Goal: Use online tool/utility: Utilize a website feature to perform a specific function

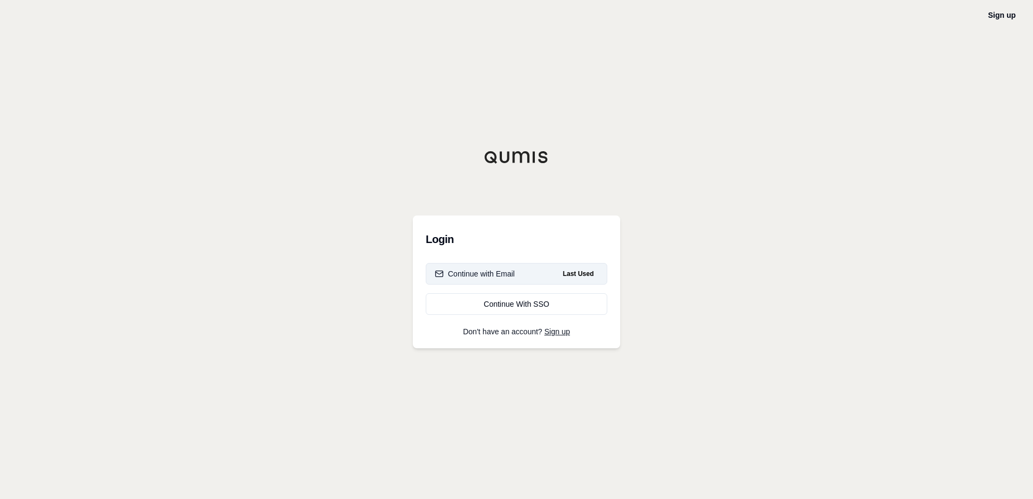
click at [510, 277] on div "Continue with Email" at bounding box center [475, 274] width 80 height 11
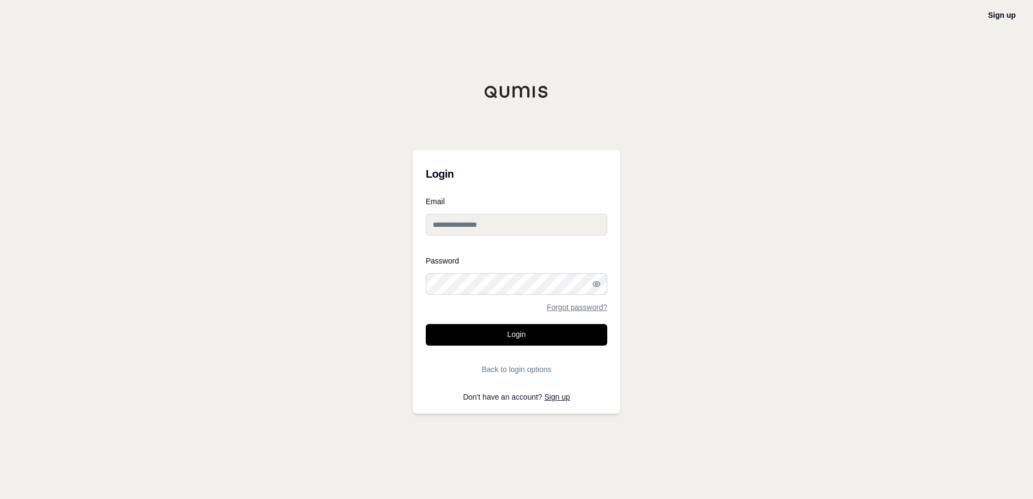
type input "**********"
click at [519, 342] on button "Login" at bounding box center [517, 335] width 182 height 22
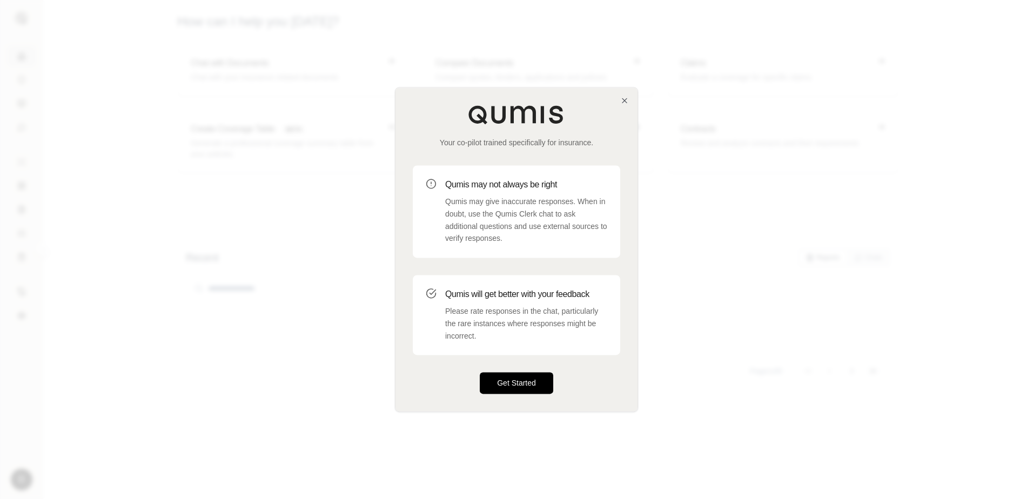
click at [511, 386] on button "Get Started" at bounding box center [516, 384] width 73 height 22
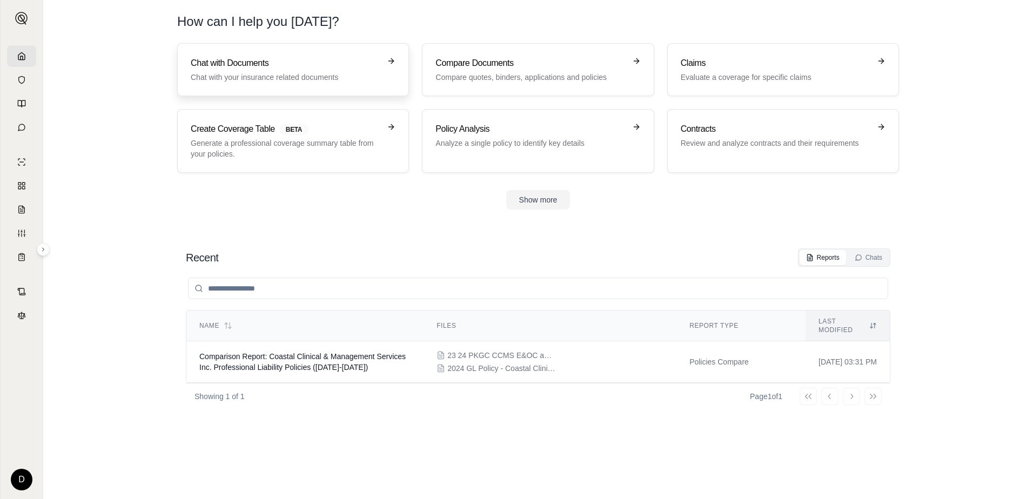
click at [265, 73] on p "Chat with your insurance related documents" at bounding box center [286, 77] width 190 height 11
click at [506, 146] on p "Analyze a single policy to identify key details" at bounding box center [531, 143] width 190 height 11
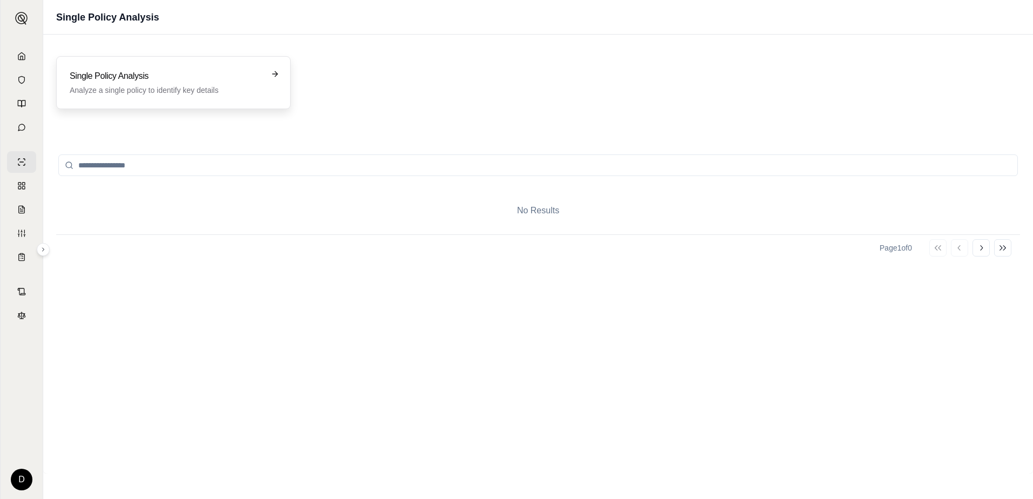
click at [208, 92] on p "Analyze a single policy to identify key details" at bounding box center [166, 90] width 192 height 11
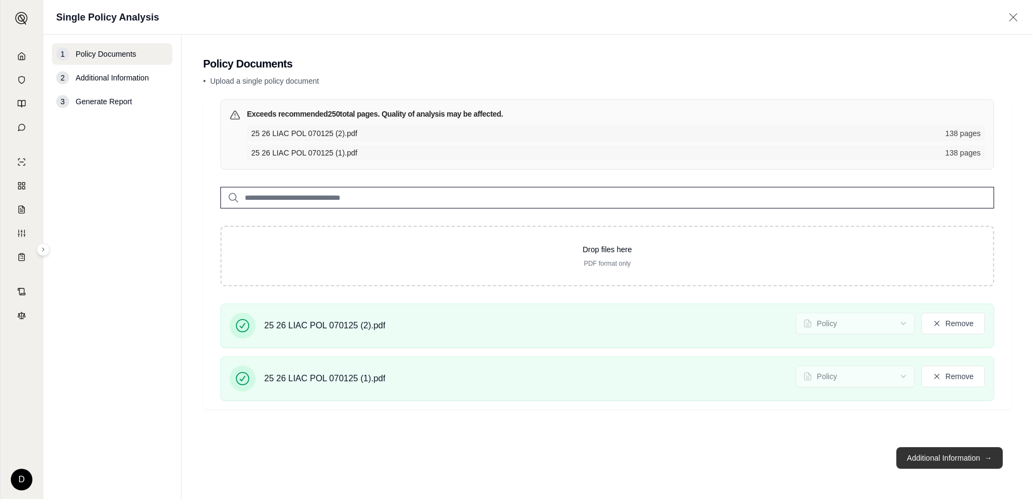
click at [937, 454] on button "Additional Information →" at bounding box center [949, 458] width 106 height 22
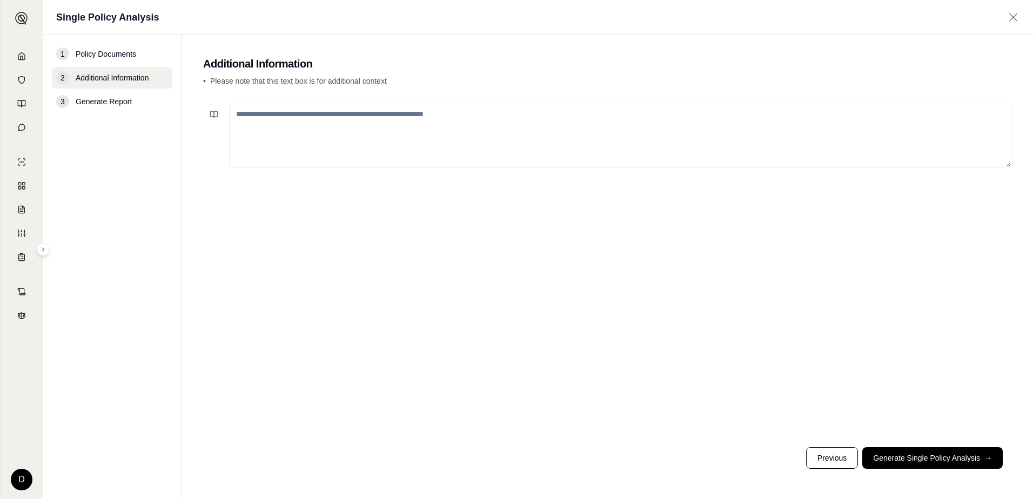
click at [439, 118] on textarea at bounding box center [620, 136] width 782 height 64
click at [894, 452] on button "Generate Single Policy Analysis →" at bounding box center [932, 458] width 140 height 22
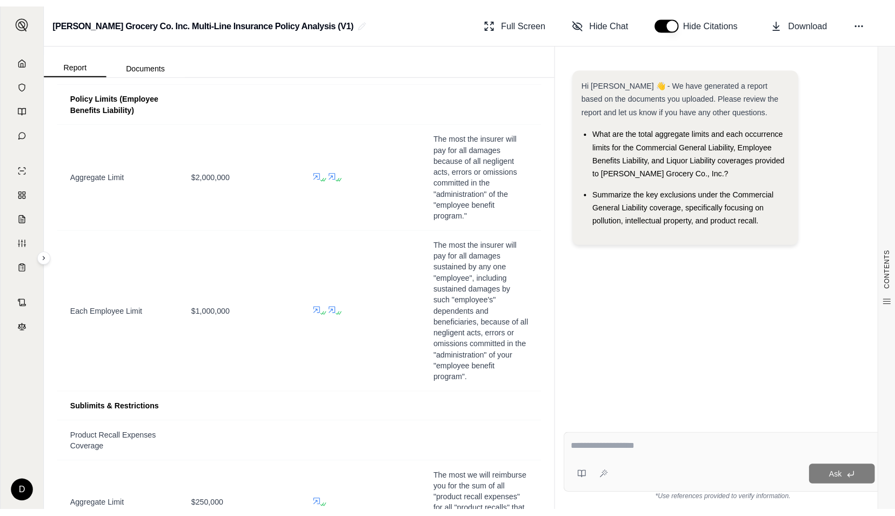
scroll to position [1839, 0]
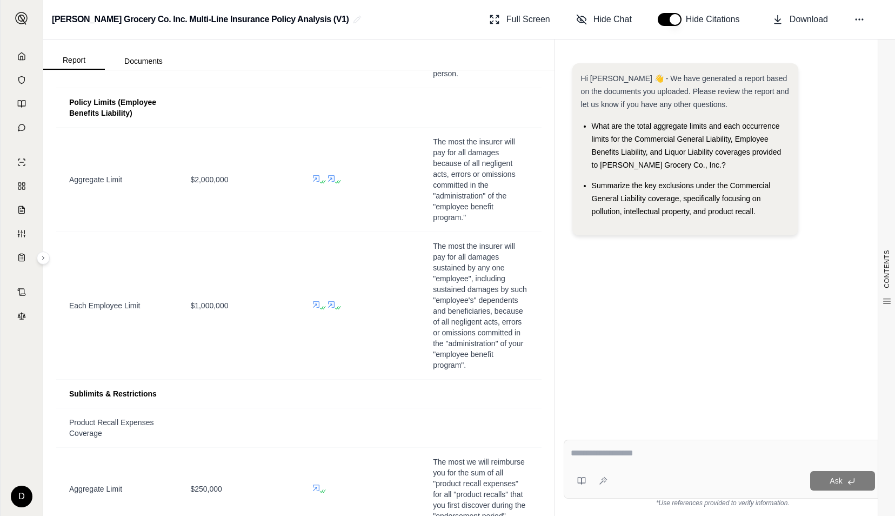
click at [626, 458] on textarea at bounding box center [723, 452] width 304 height 13
type textarea "*"
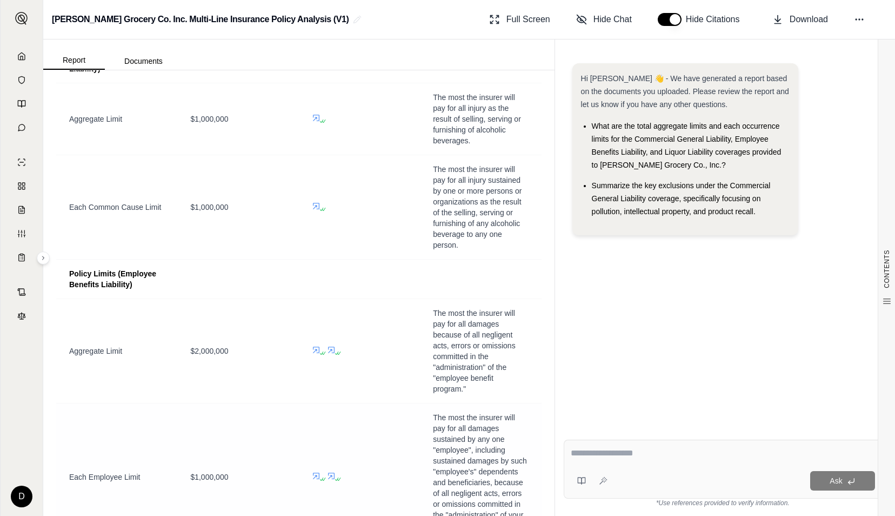
scroll to position [1677, 0]
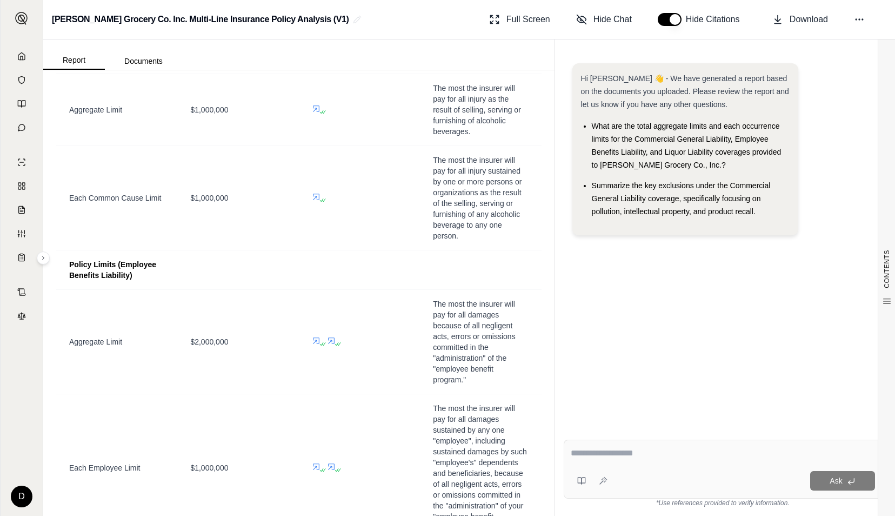
click at [637, 451] on textarea at bounding box center [723, 452] width 305 height 13
type textarea "*"
type textarea "**********"
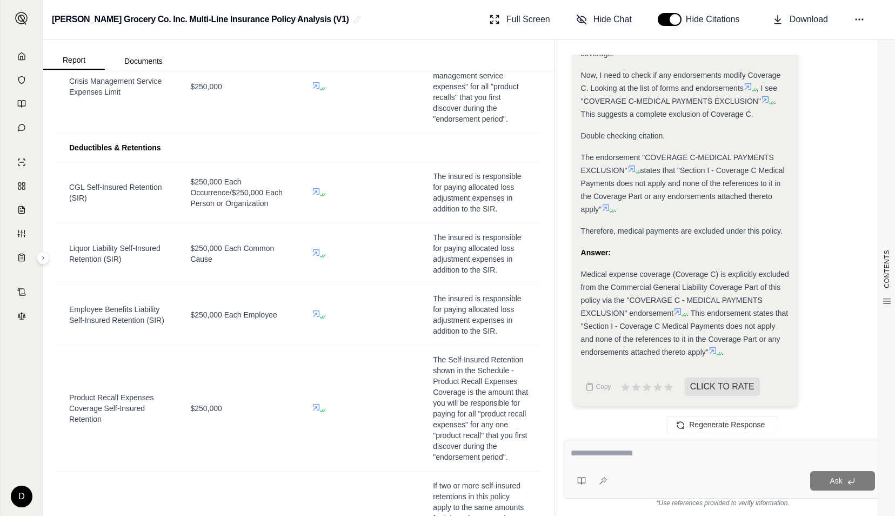
scroll to position [2218, 0]
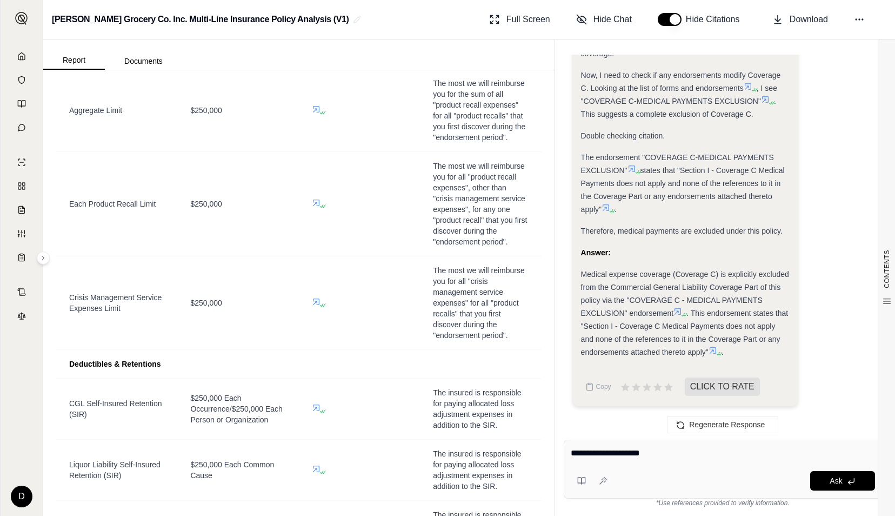
type textarea "**********"
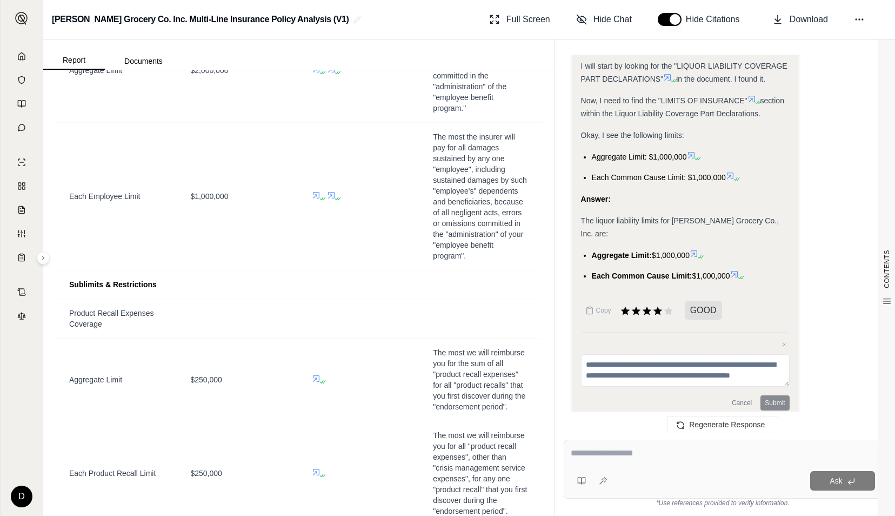
scroll to position [1948, 0]
click at [693, 447] on textarea at bounding box center [723, 452] width 304 height 13
type textarea "**********"
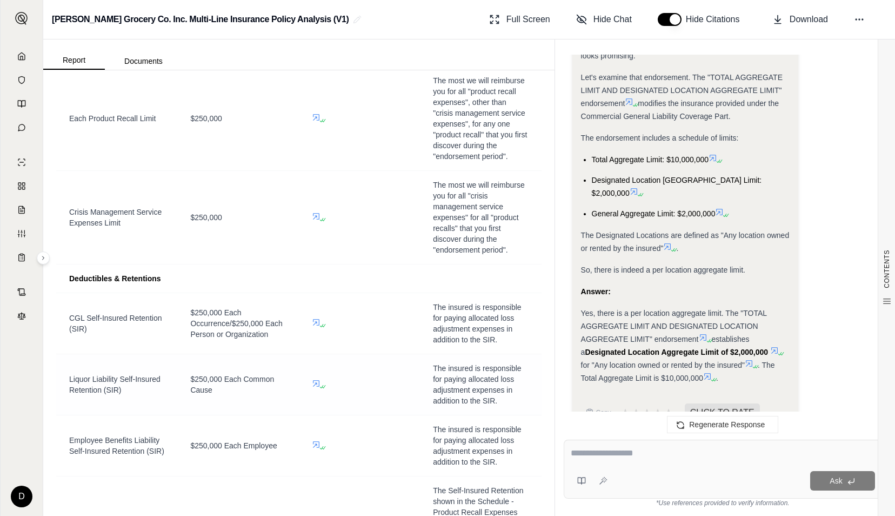
scroll to position [2326, 0]
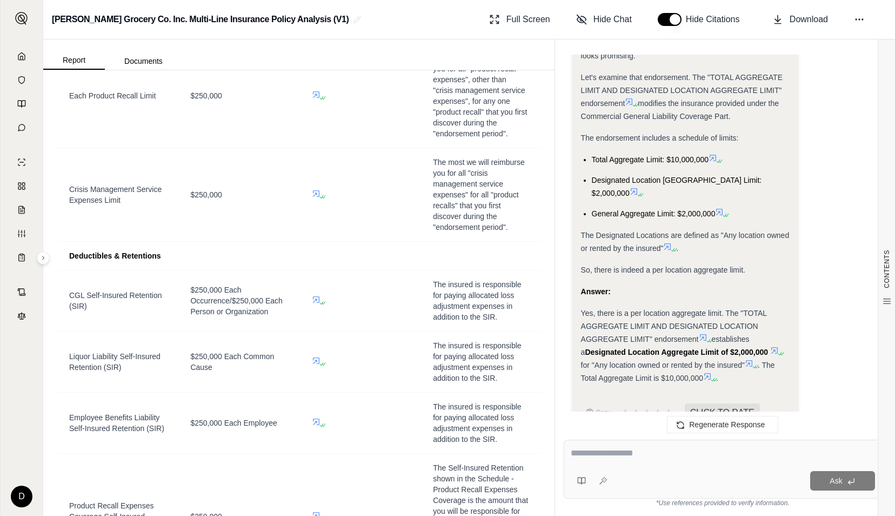
click at [621, 460] on div at bounding box center [723, 454] width 304 height 17
drag, startPoint x: 618, startPoint y: 457, endPoint x: 589, endPoint y: 453, distance: 29.4
click at [589, 453] on textarea at bounding box center [723, 452] width 304 height 13
type textarea "**********"
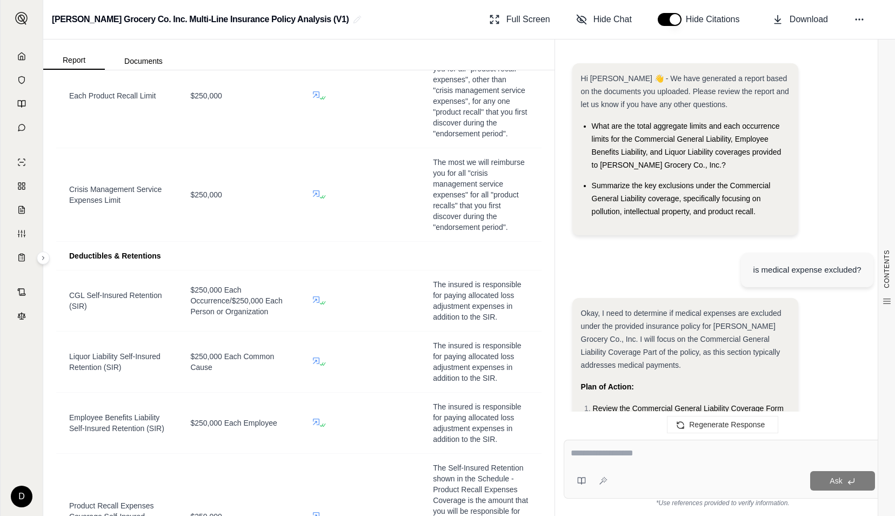
scroll to position [3411, 0]
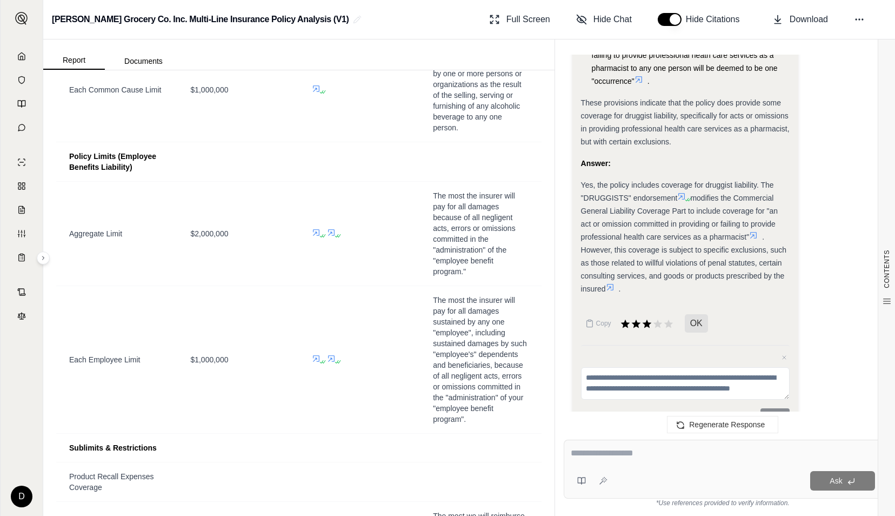
scroll to position [2110, 0]
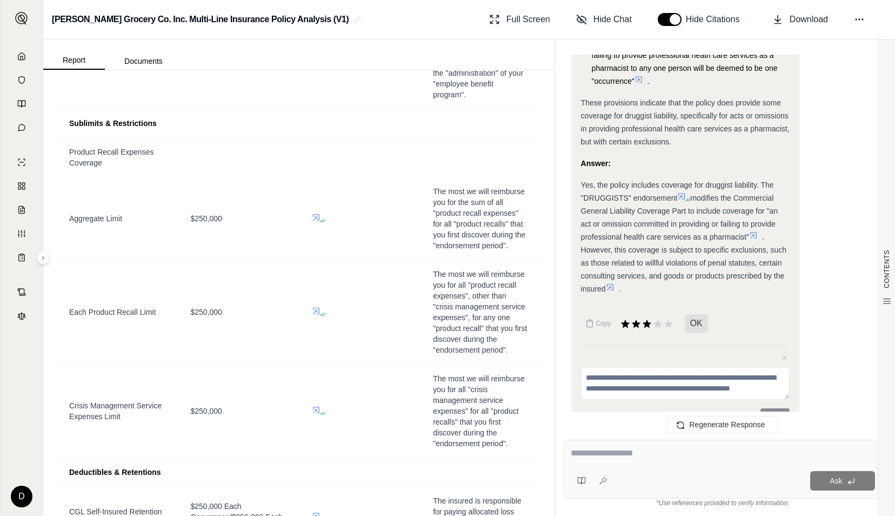
click at [624, 458] on textarea at bounding box center [723, 452] width 304 height 13
type textarea "**********"
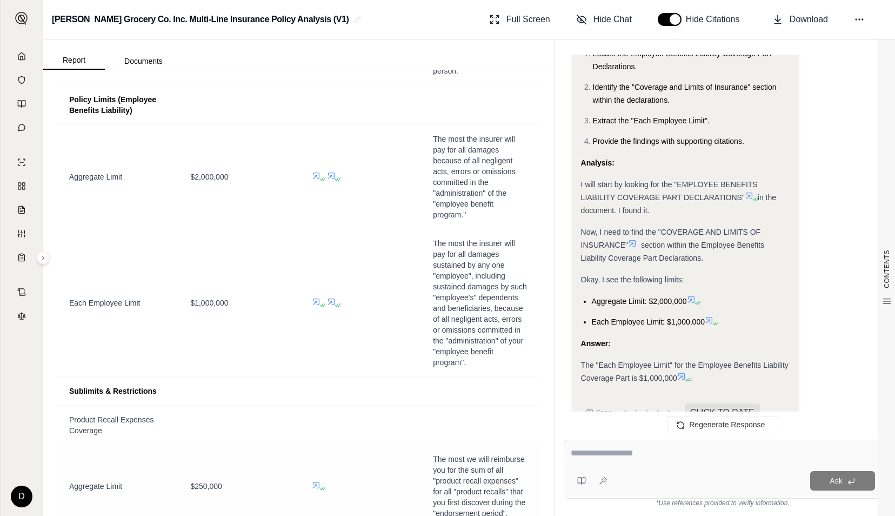
scroll to position [1847, 0]
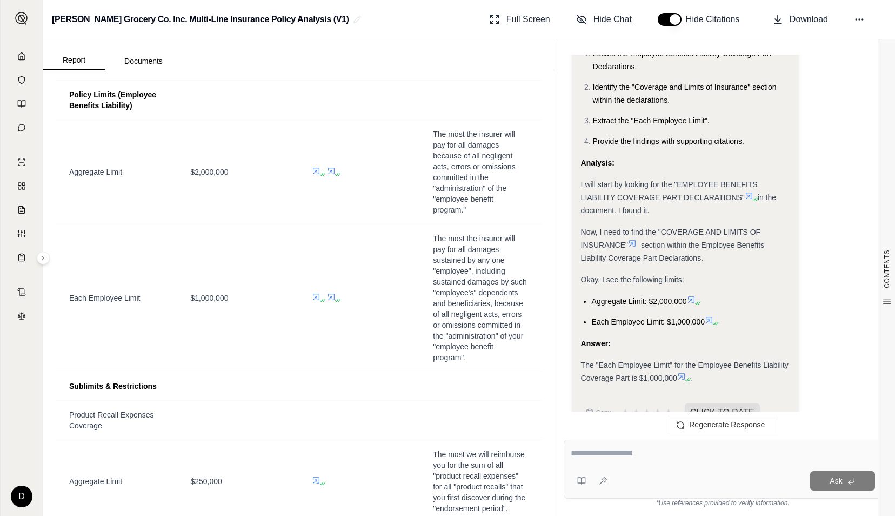
click at [623, 451] on textarea at bounding box center [723, 452] width 304 height 13
type textarea "**********"
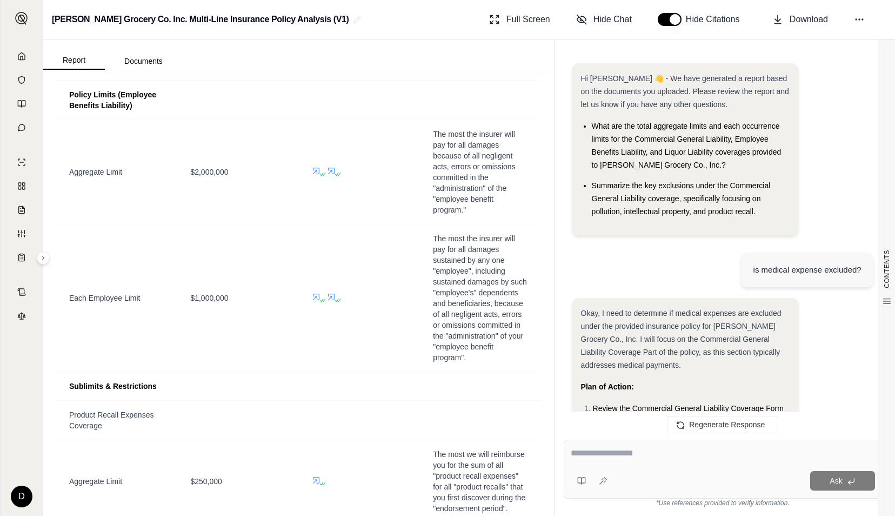
scroll to position [4433, 0]
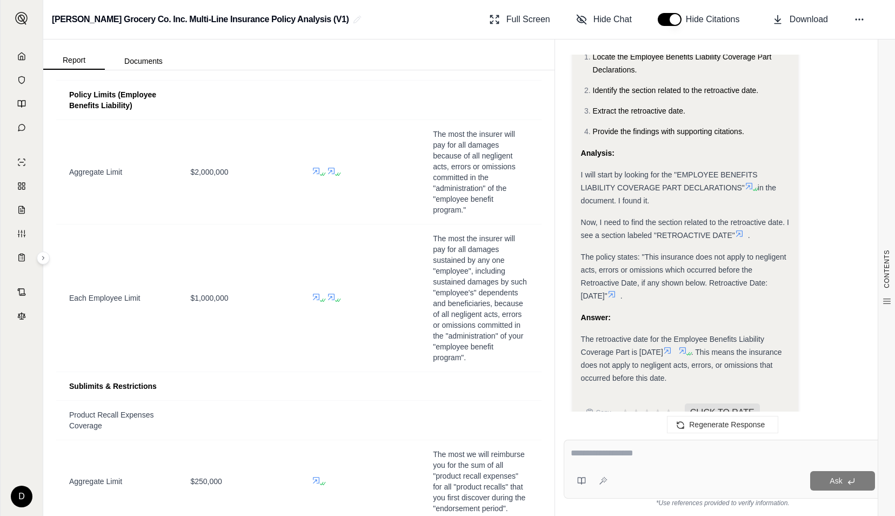
click at [623, 450] on textarea at bounding box center [723, 452] width 304 height 13
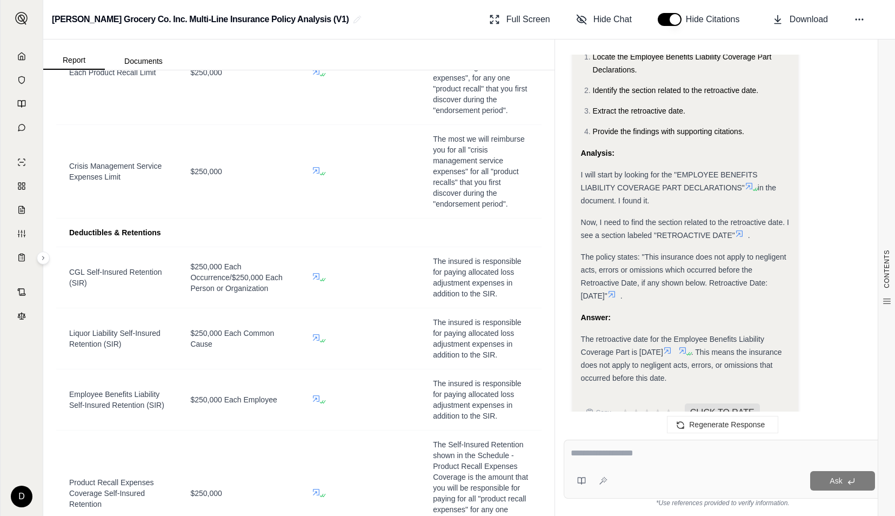
scroll to position [2351, 0]
click at [635, 455] on textarea at bounding box center [723, 452] width 304 height 13
type textarea "**********"
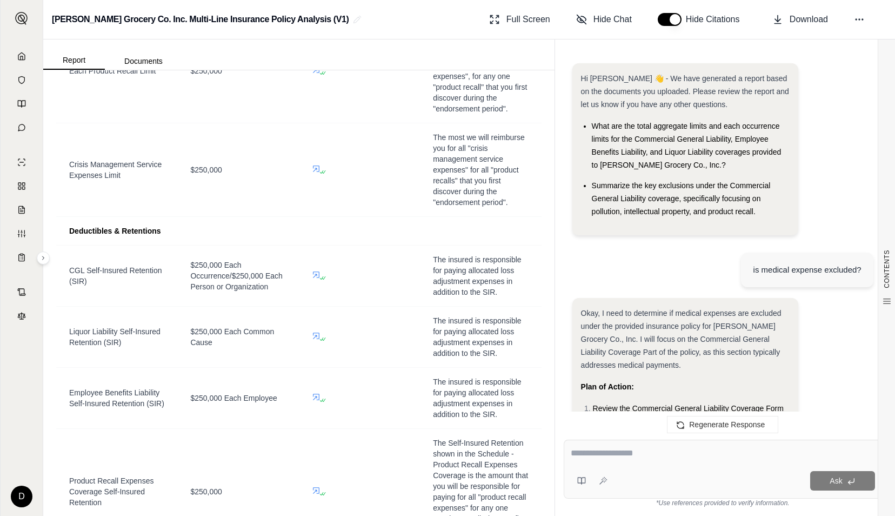
scroll to position [0, 0]
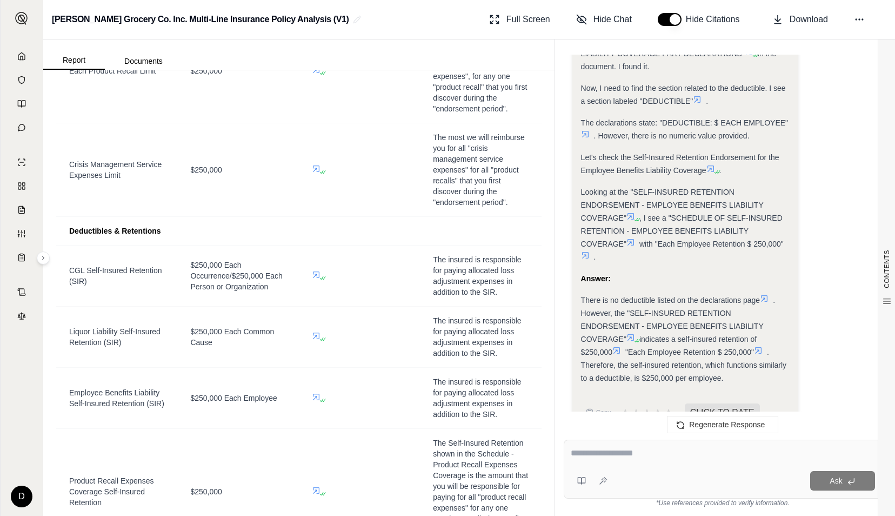
click at [666, 446] on textarea at bounding box center [723, 452] width 305 height 13
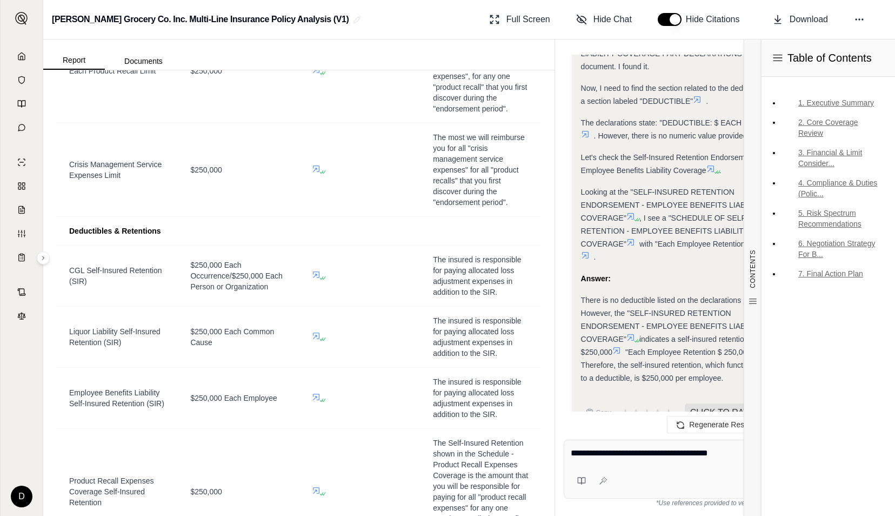
click at [727, 459] on div "**********" at bounding box center [723, 454] width 305 height 17
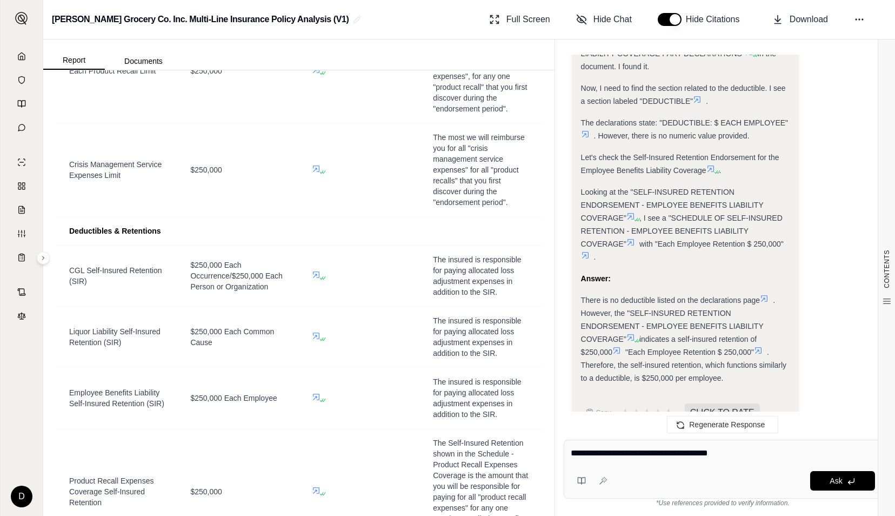
click at [754, 449] on textarea "**********" at bounding box center [723, 452] width 305 height 13
type textarea "**********"
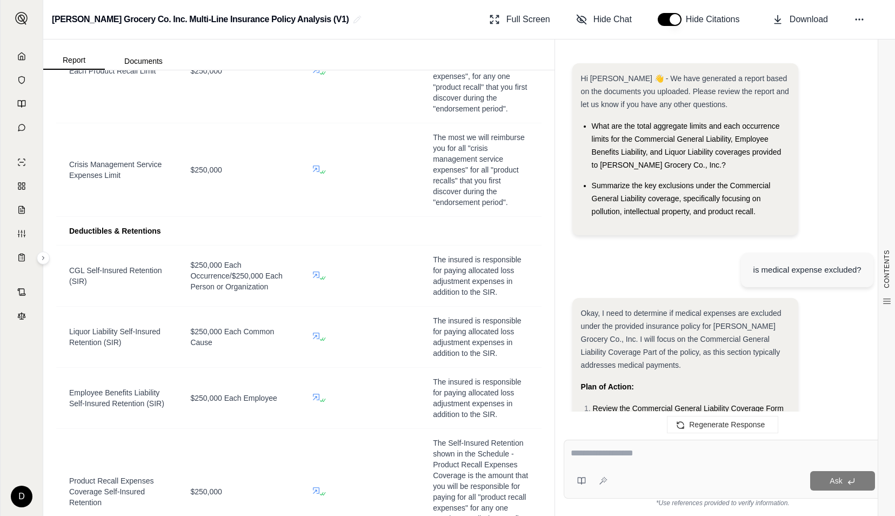
scroll to position [5909, 0]
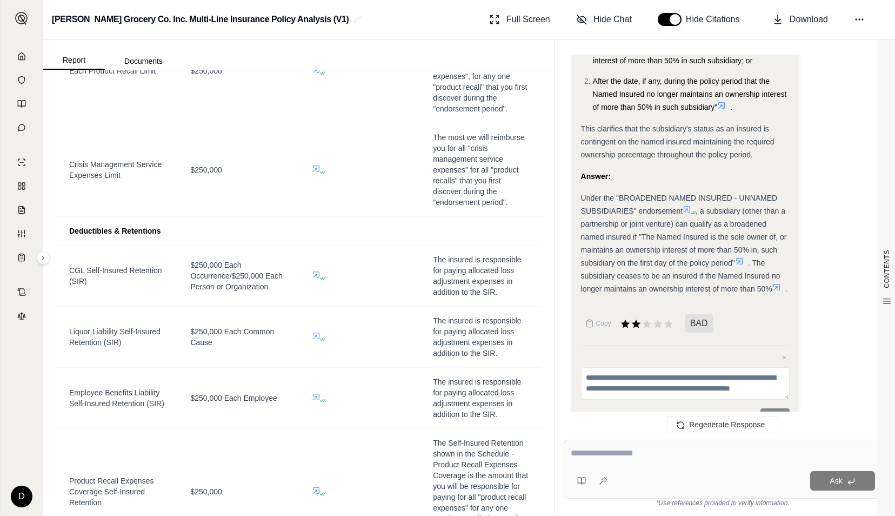
click at [613, 454] on textarea at bounding box center [723, 452] width 304 height 13
type textarea "**********"
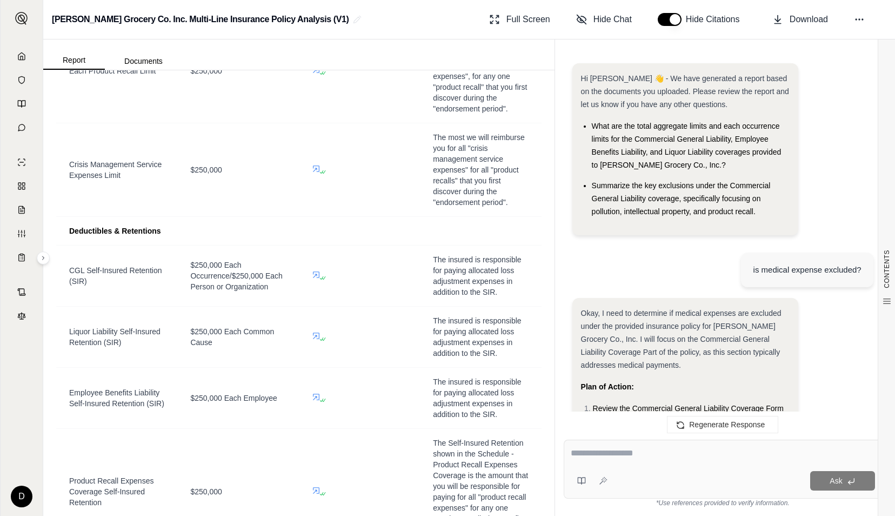
scroll to position [6609, 0]
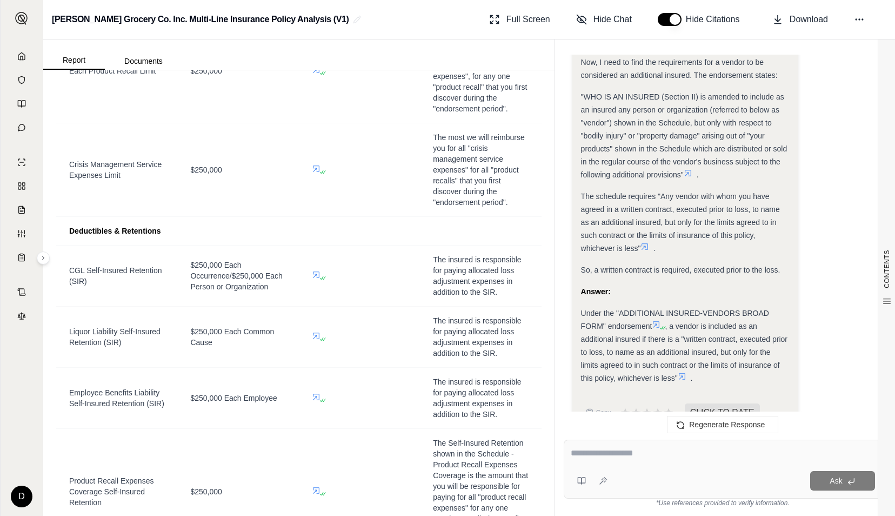
click at [631, 452] on textarea at bounding box center [723, 452] width 304 height 13
click at [583, 453] on textarea at bounding box center [723, 452] width 304 height 13
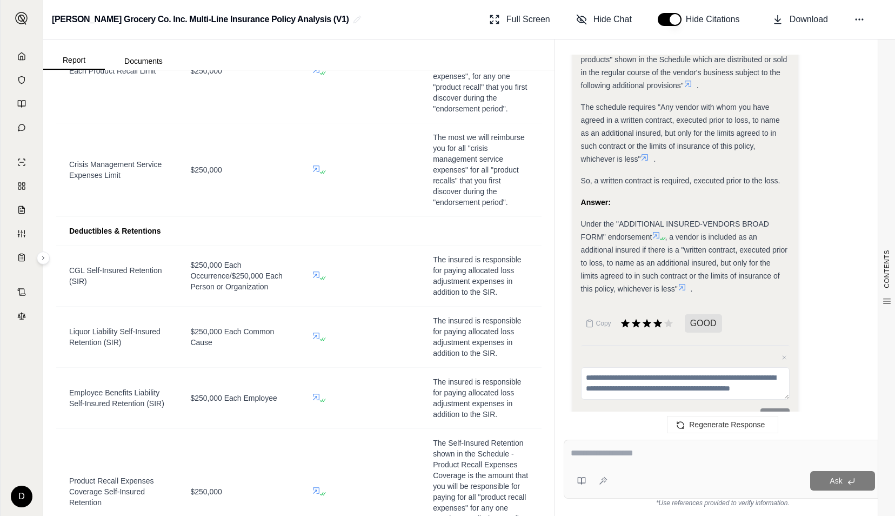
click at [632, 456] on textarea at bounding box center [723, 452] width 304 height 13
click at [625, 457] on textarea at bounding box center [723, 452] width 304 height 13
click at [564, 382] on div "Hi [PERSON_NAME] 👋 - We have generated a report based on the documents you uplo…" at bounding box center [723, 238] width 318 height 367
click at [630, 463] on div at bounding box center [723, 454] width 304 height 17
drag, startPoint x: 639, startPoint y: 453, endPoint x: 612, endPoint y: 453, distance: 27.6
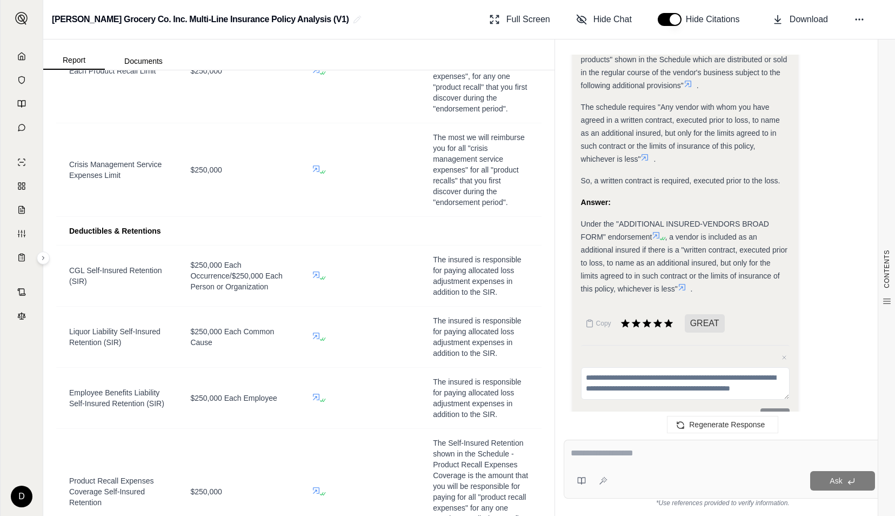
drag, startPoint x: 612, startPoint y: 453, endPoint x: 593, endPoint y: 452, distance: 18.4
click at [593, 452] on textarea at bounding box center [723, 452] width 304 height 13
click at [586, 452] on textarea at bounding box center [723, 452] width 304 height 13
click at [607, 453] on textarea at bounding box center [723, 452] width 304 height 13
type textarea "**********"
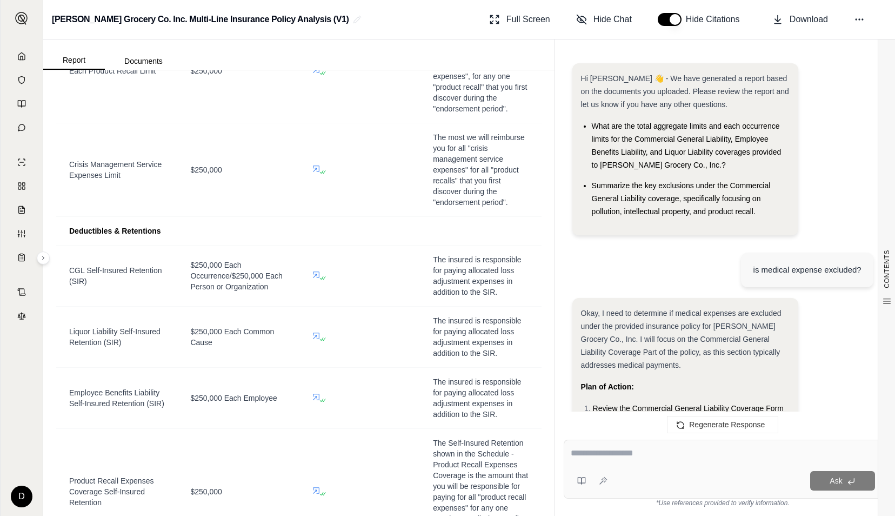
scroll to position [7370, 0]
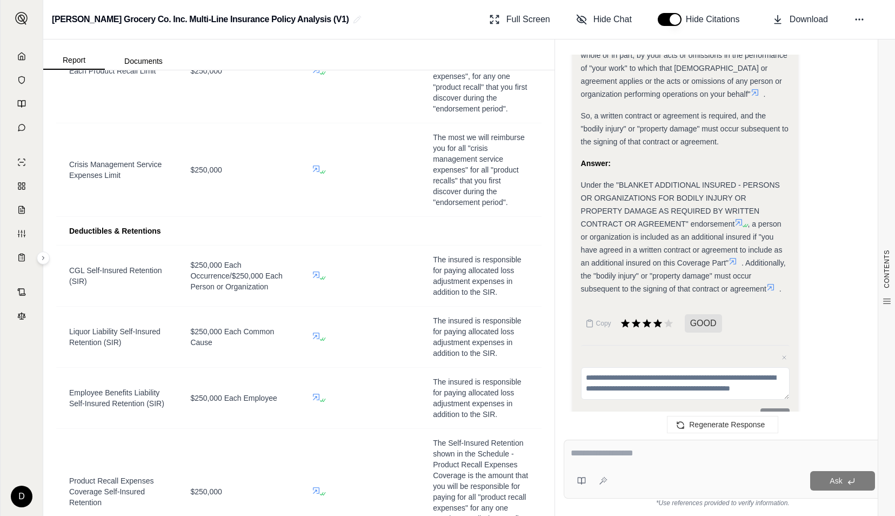
click at [647, 453] on textarea at bounding box center [723, 452] width 304 height 13
type textarea "**********"
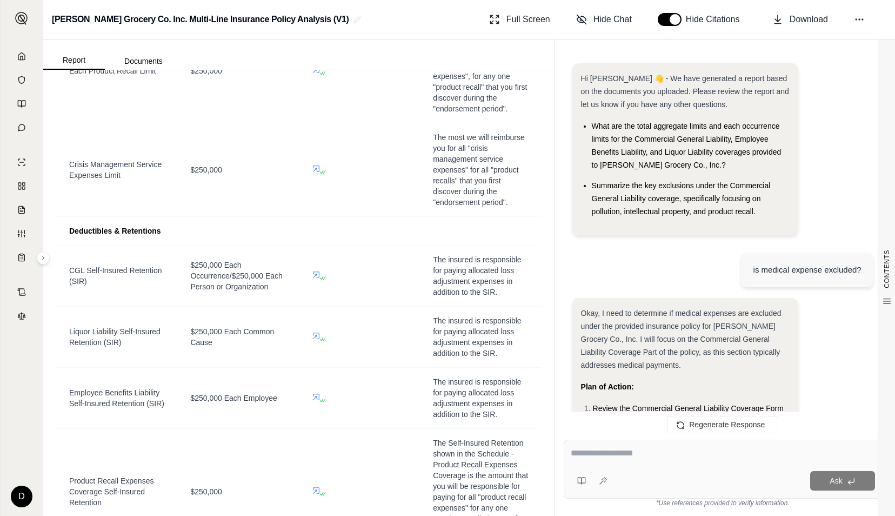
scroll to position [8516, 0]
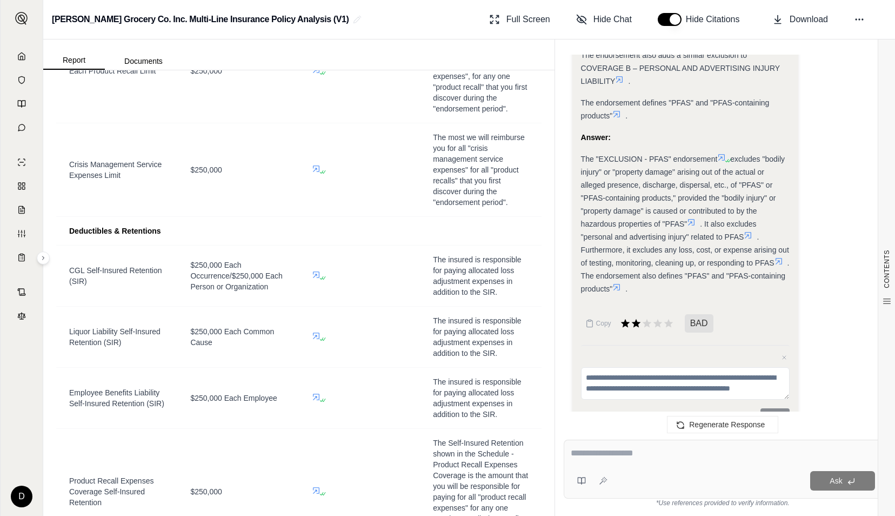
click at [635, 448] on textarea at bounding box center [723, 452] width 304 height 13
type textarea "**********"
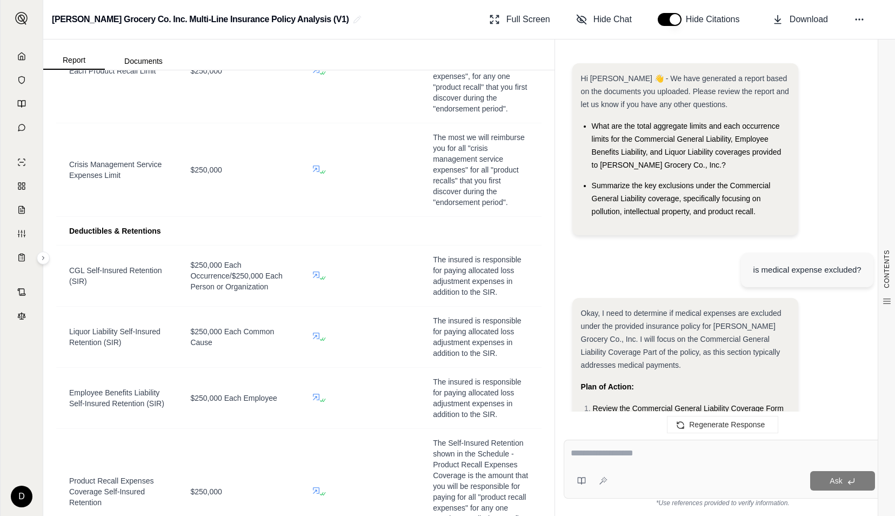
scroll to position [9467, 0]
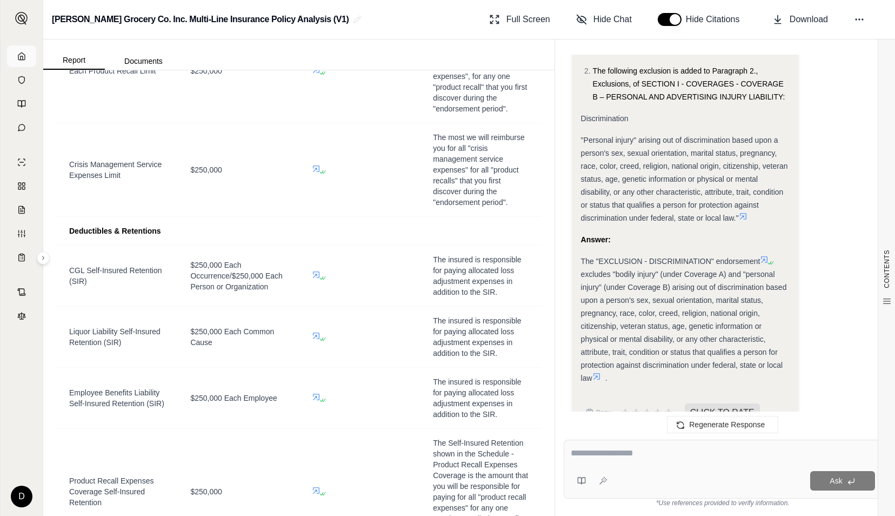
click at [21, 56] on polyline at bounding box center [22, 58] width 2 height 4
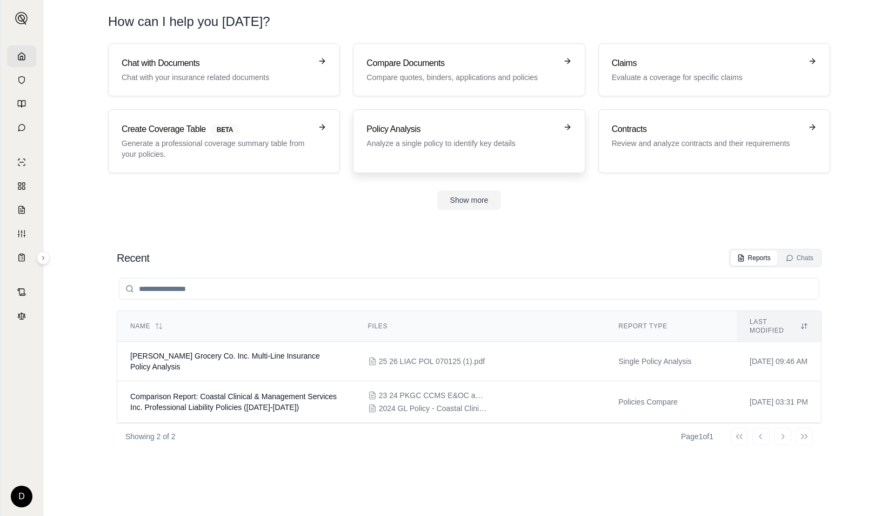
click at [451, 142] on p "Analyze a single policy to identify key details" at bounding box center [461, 143] width 190 height 11
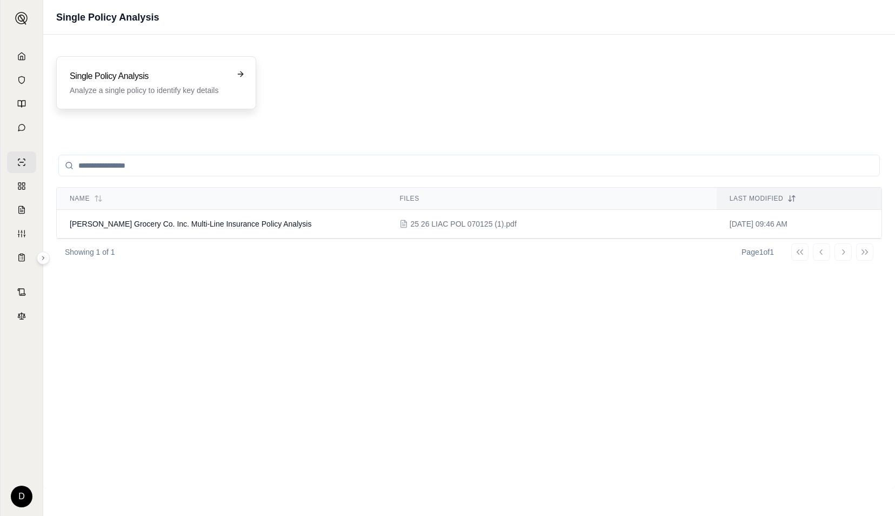
click at [176, 92] on p "Analyze a single policy to identify key details" at bounding box center [149, 90] width 158 height 11
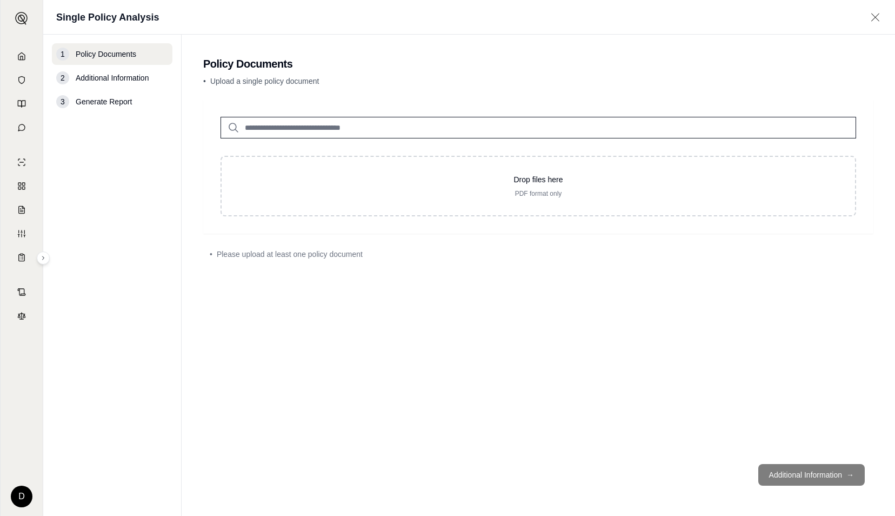
click at [593, 59] on h2 "Policy Documents" at bounding box center [538, 63] width 670 height 15
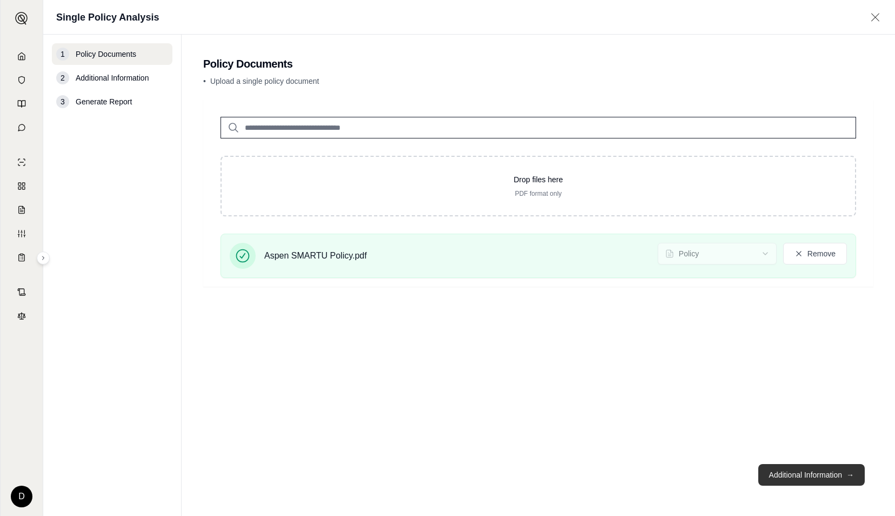
click at [802, 473] on button "Additional Information →" at bounding box center [811, 475] width 106 height 22
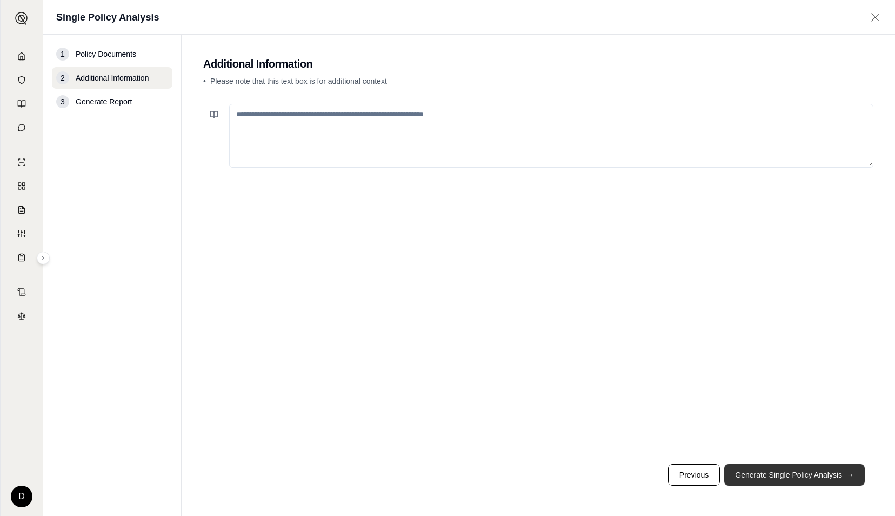
click at [787, 478] on button "Generate Single Policy Analysis →" at bounding box center [794, 475] width 140 height 22
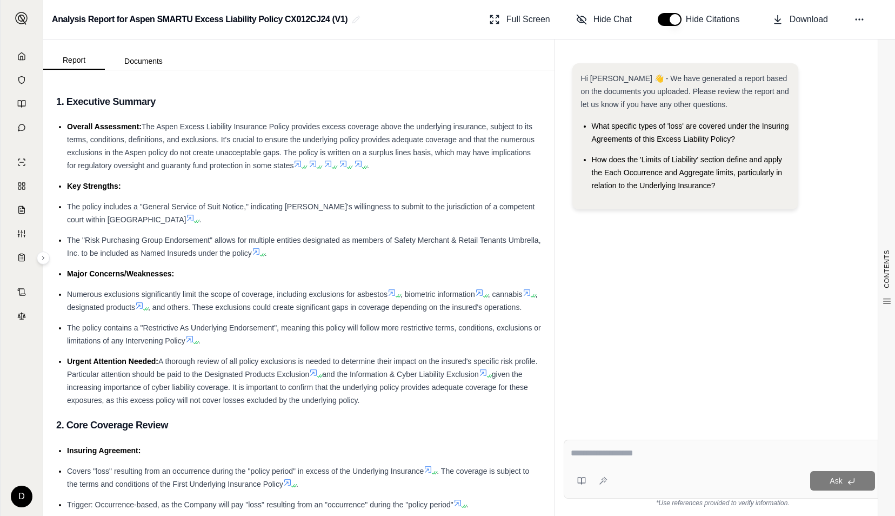
click at [659, 458] on textarea at bounding box center [723, 452] width 305 height 13
type textarea "**********"
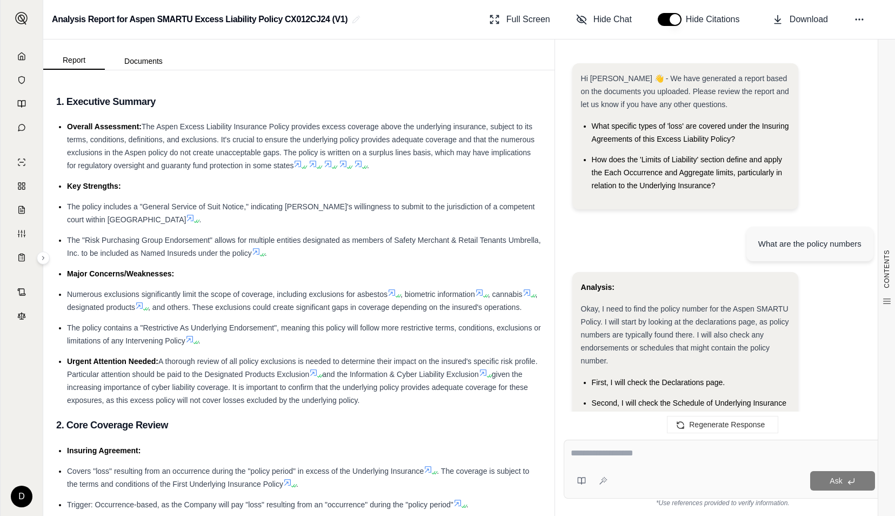
scroll to position [162, 0]
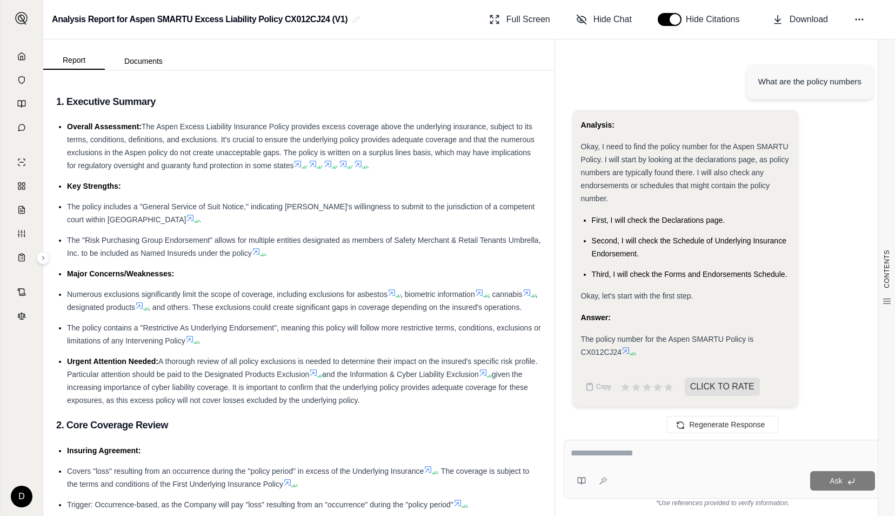
click at [652, 454] on textarea at bounding box center [723, 452] width 304 height 13
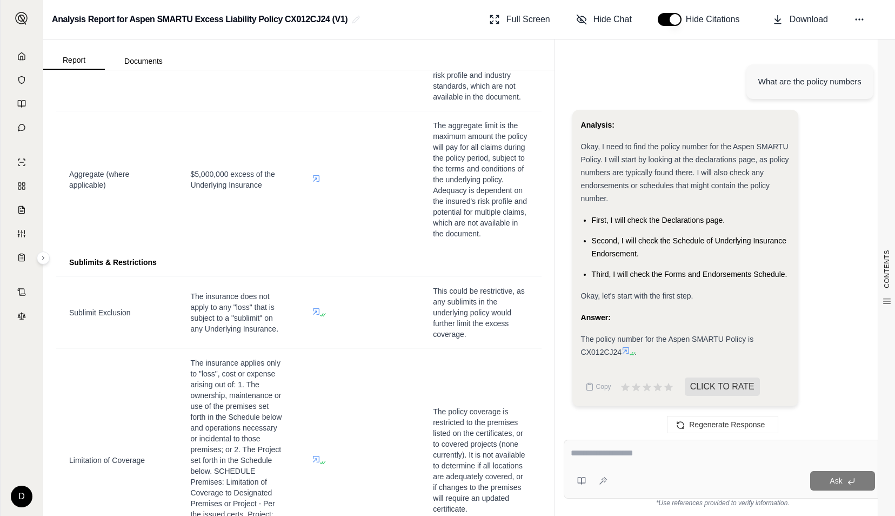
scroll to position [808, 0]
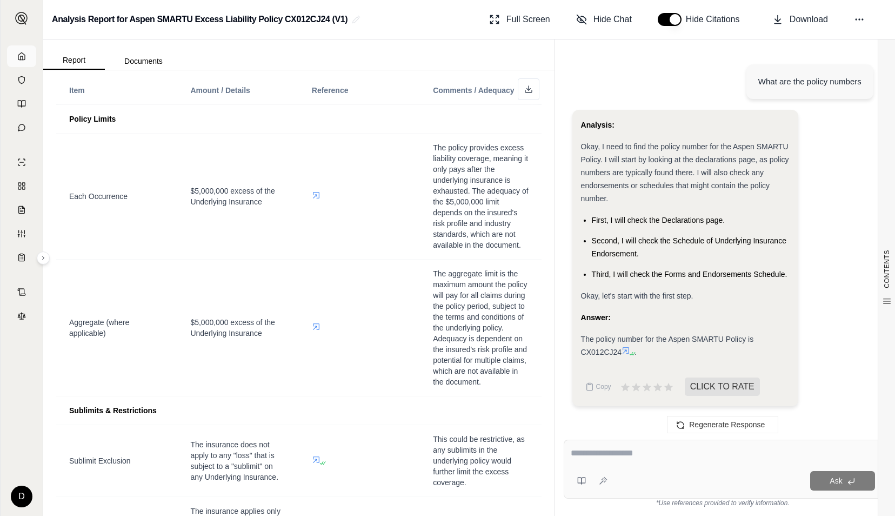
click at [22, 58] on icon at bounding box center [21, 56] width 9 height 9
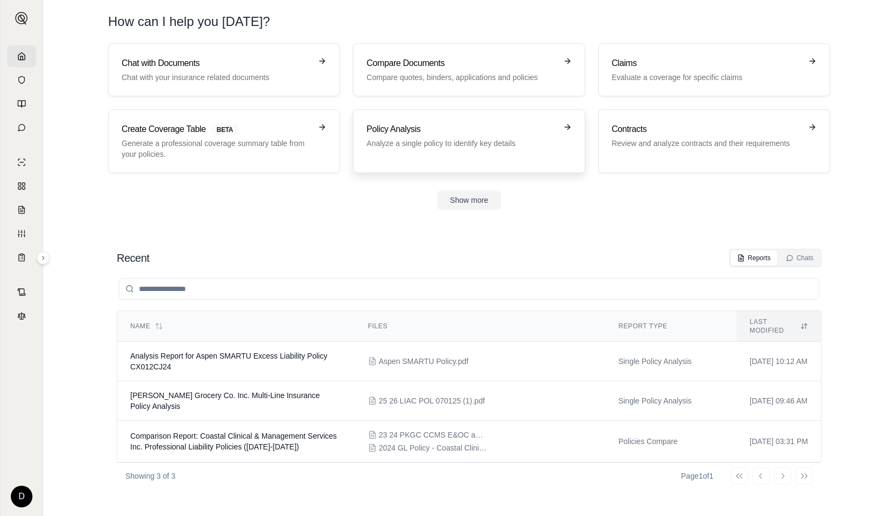
click at [457, 134] on h3 "Policy Analysis" at bounding box center [461, 129] width 190 height 13
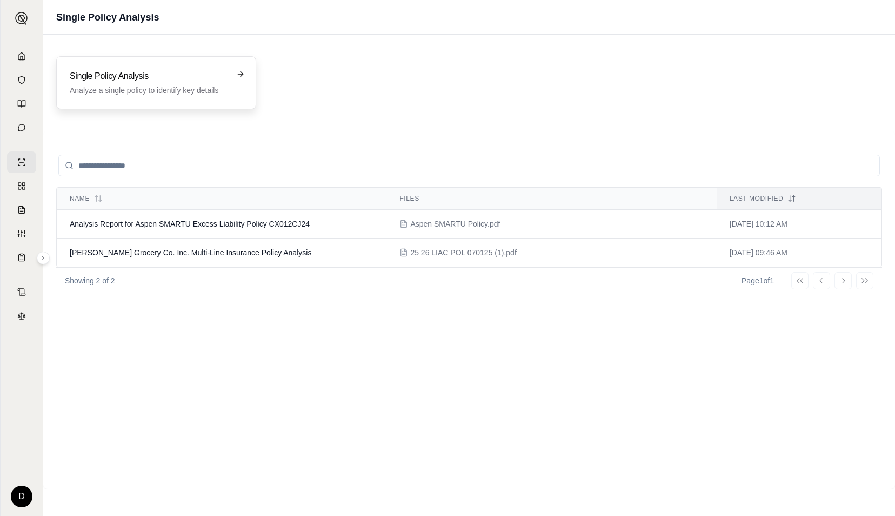
click at [186, 89] on p "Analyze a single policy to identify key details" at bounding box center [149, 90] width 158 height 11
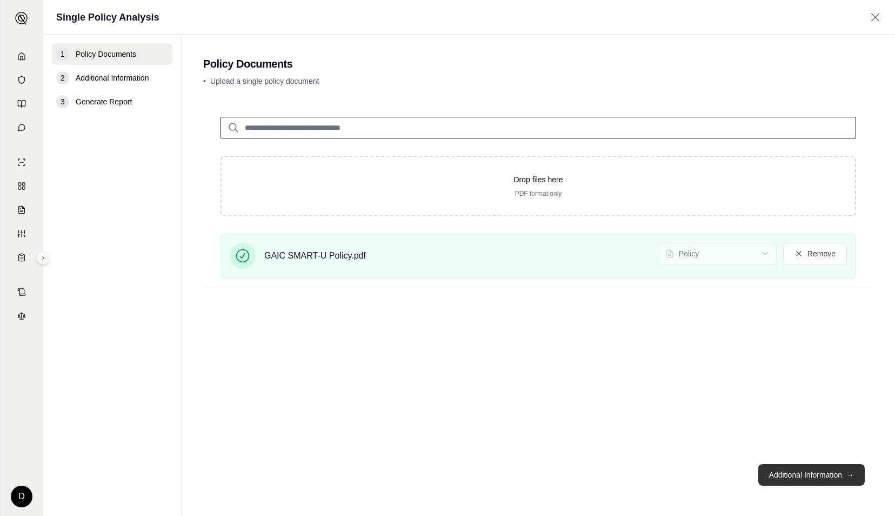
click at [818, 473] on button "Additional Information →" at bounding box center [811, 475] width 106 height 22
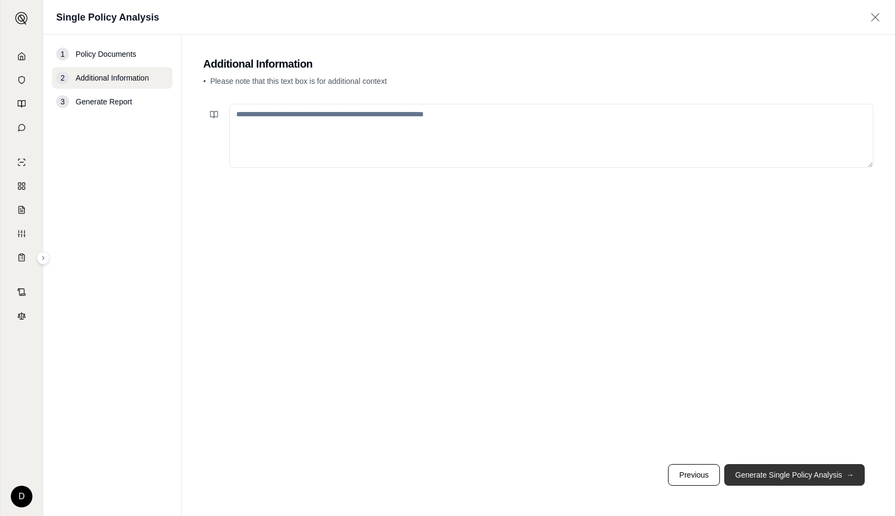
click at [795, 473] on button "Generate Single Policy Analysis →" at bounding box center [794, 475] width 140 height 22
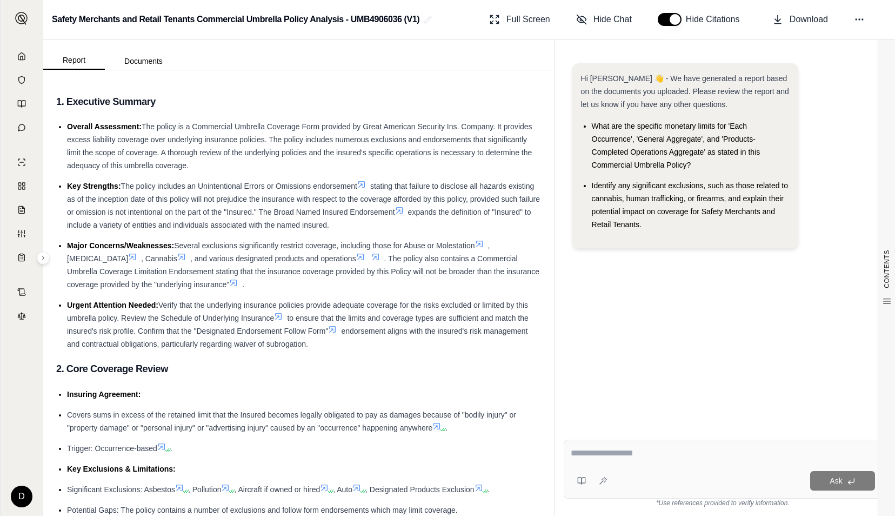
click at [625, 465] on div "Ask" at bounding box center [723, 468] width 318 height 59
type textarea "*"
type textarea "**********"
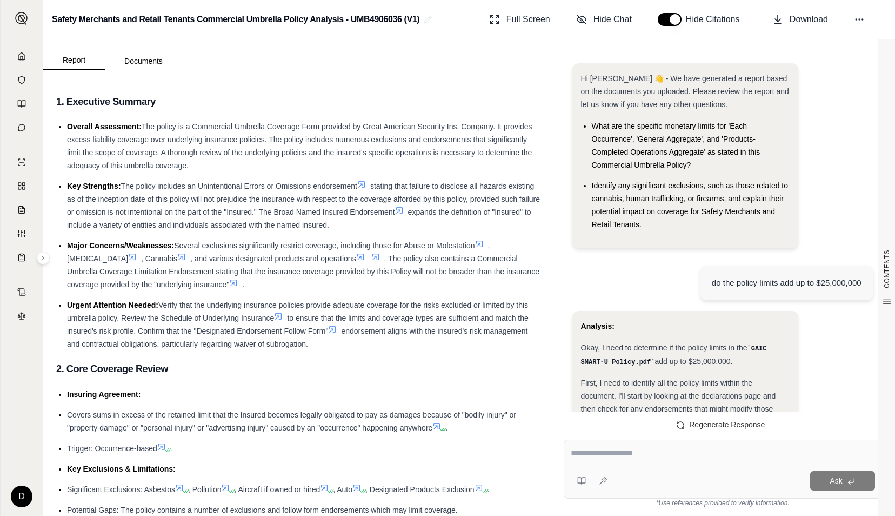
scroll to position [1280, 0]
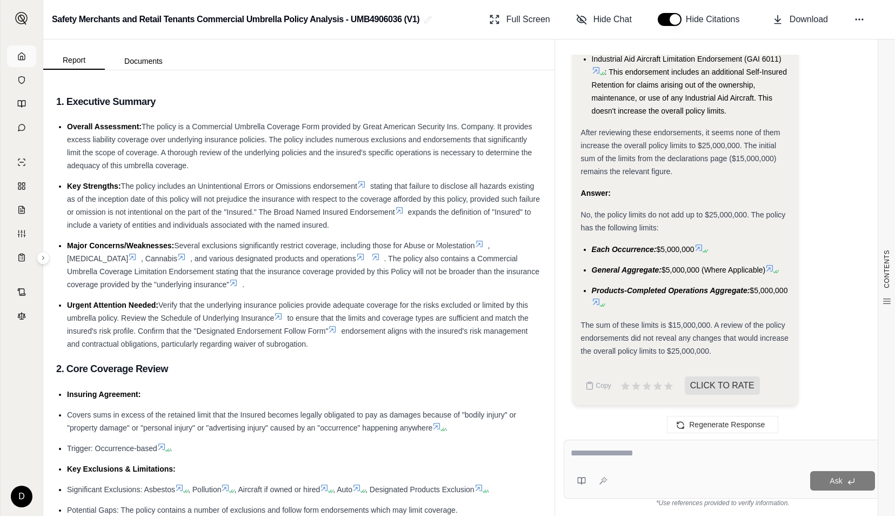
click at [11, 61] on link at bounding box center [21, 56] width 29 height 22
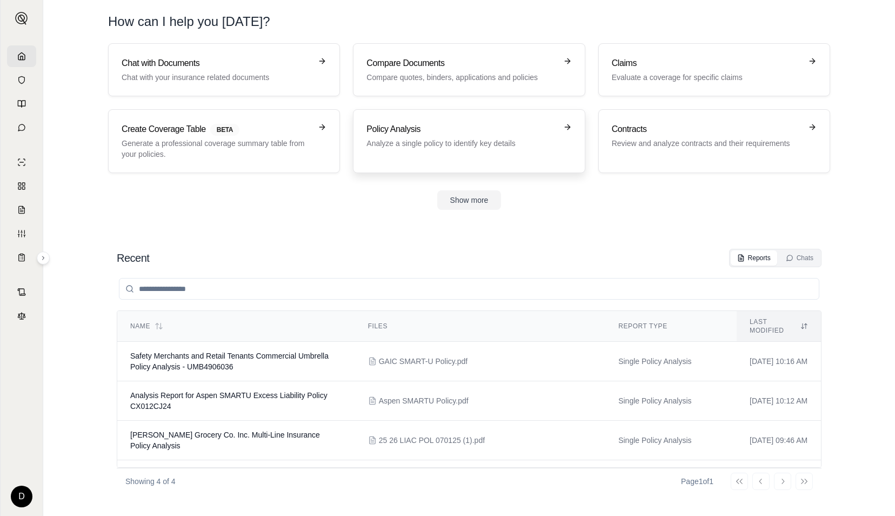
click at [464, 133] on h3 "Policy Analysis" at bounding box center [461, 129] width 190 height 13
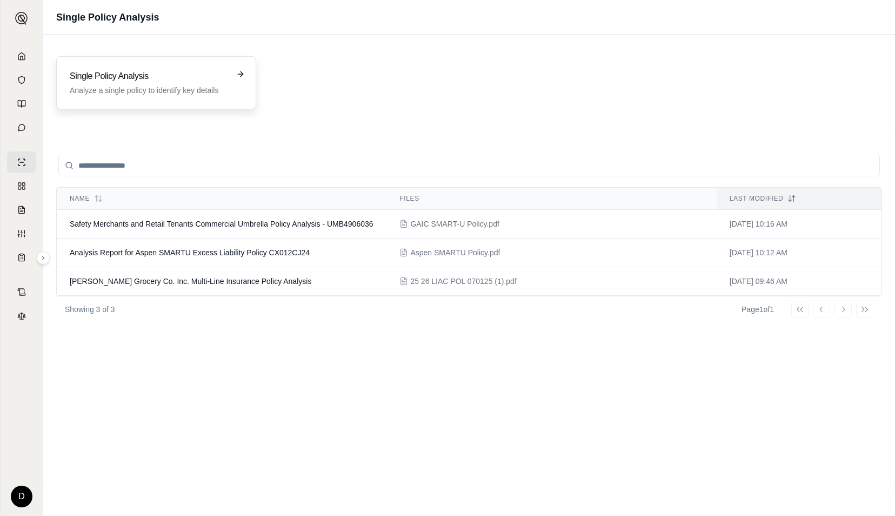
click at [190, 57] on div "Single Policy Analysis Analyze a single policy to identify key details" at bounding box center [156, 82] width 200 height 53
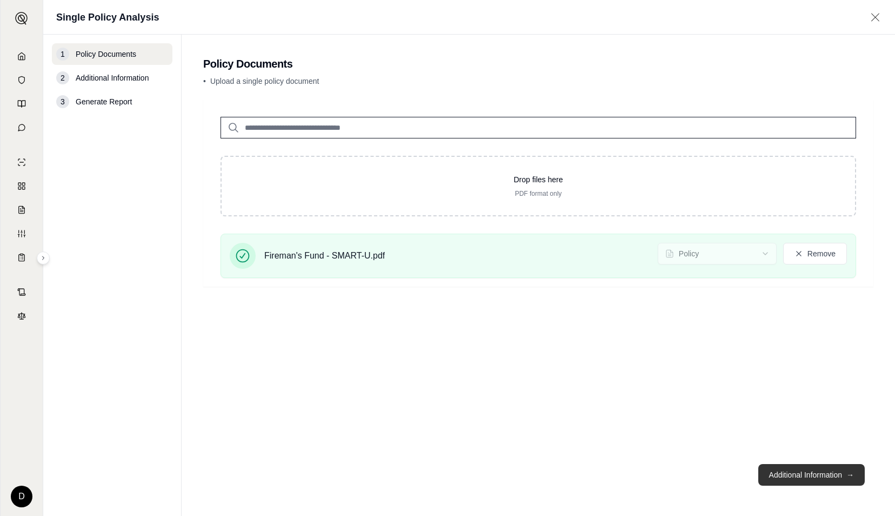
click at [820, 469] on button "Additional Information →" at bounding box center [811, 475] width 106 height 22
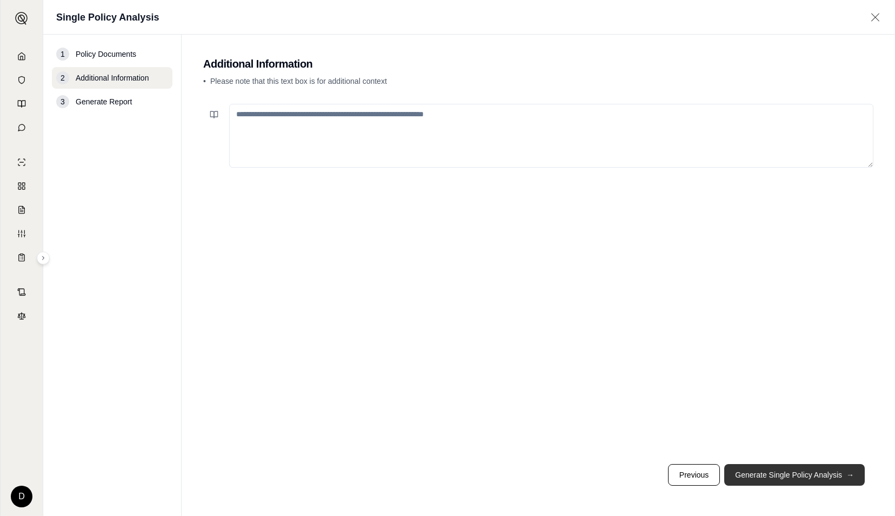
click at [811, 470] on button "Generate Single Policy Analysis →" at bounding box center [794, 475] width 140 height 22
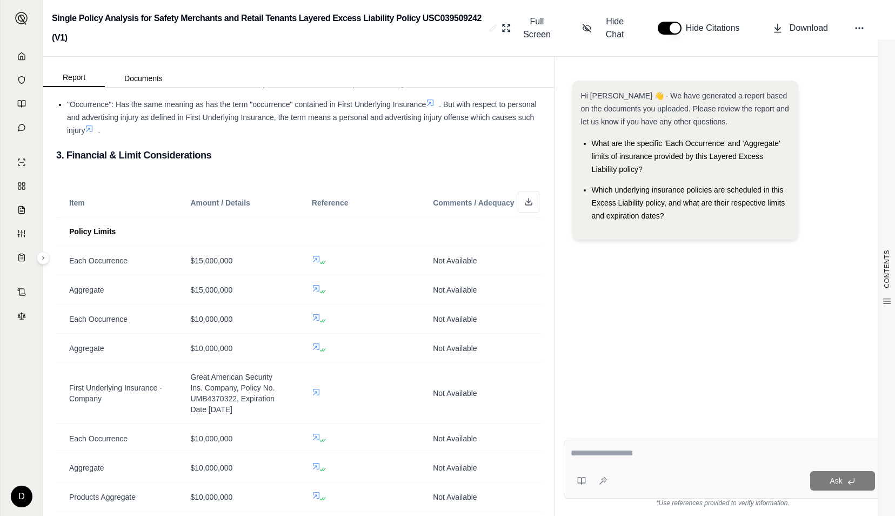
scroll to position [913, 0]
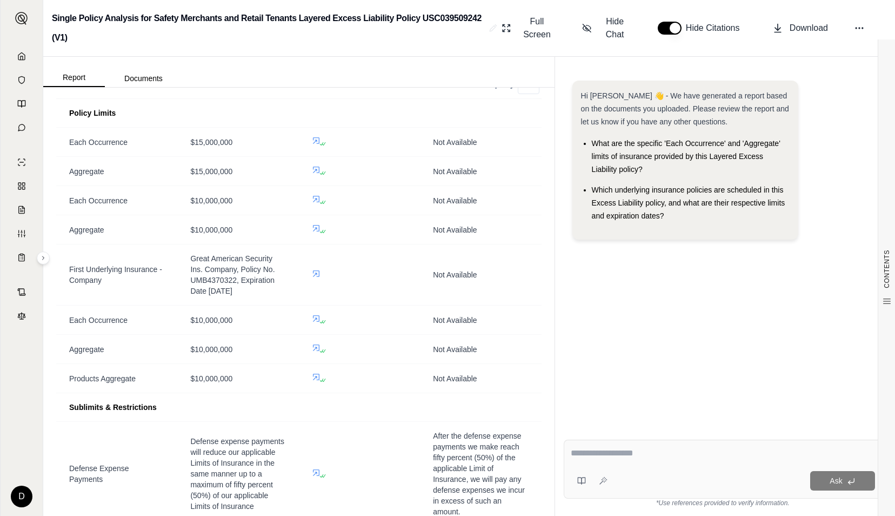
click at [709, 451] on textarea at bounding box center [723, 452] width 304 height 13
type textarea "**********"
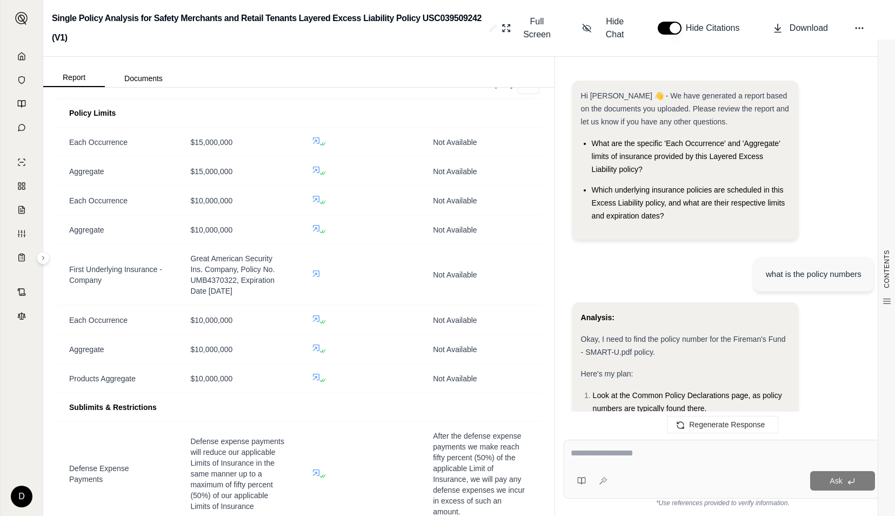
scroll to position [224, 0]
